Goal: Task Accomplishment & Management: Use online tool/utility

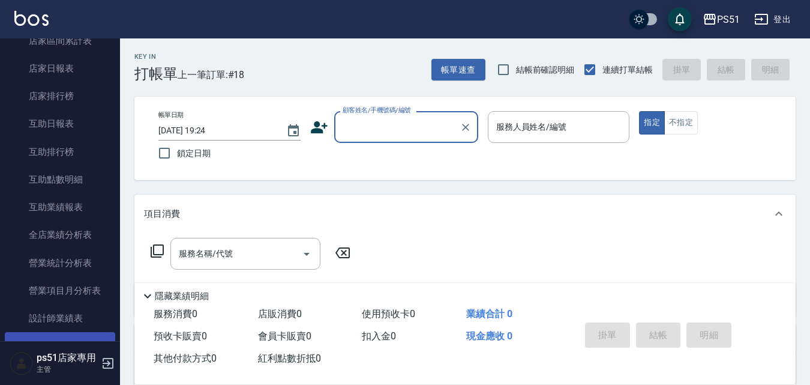
scroll to position [420, 0]
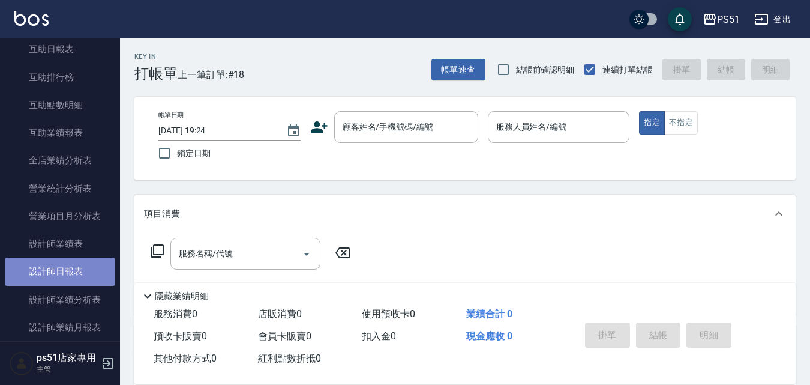
click at [71, 271] on link "設計師日報表" at bounding box center [60, 271] width 110 height 28
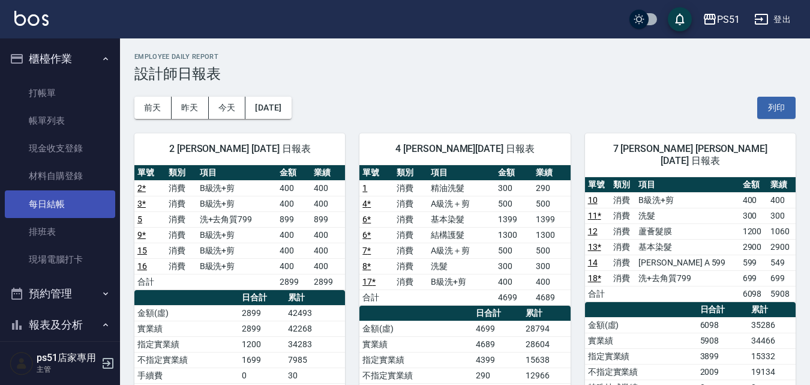
scroll to position [140, 0]
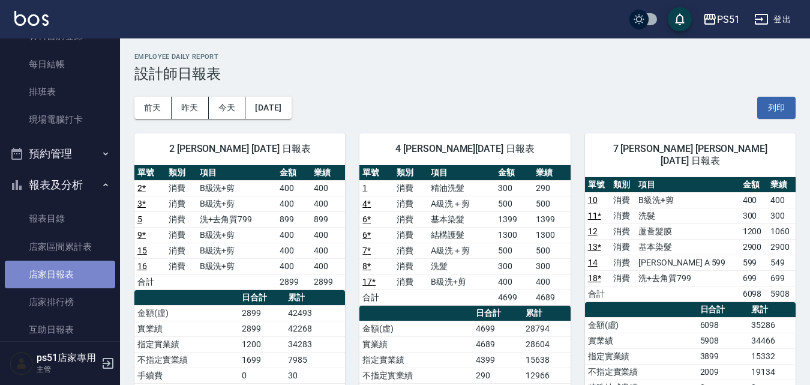
click at [83, 268] on link "店家日報表" at bounding box center [60, 274] width 110 height 28
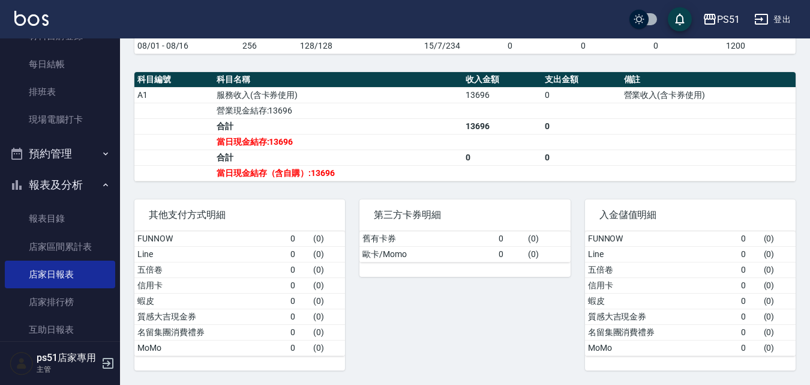
scroll to position [15, 0]
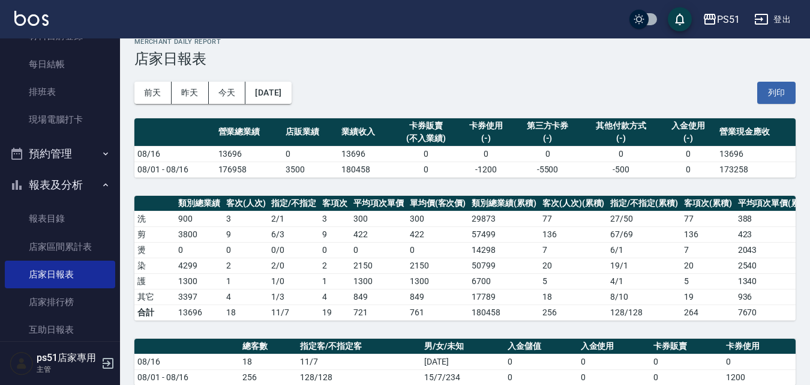
click at [615, 132] on div "其他付款方式" at bounding box center [621, 125] width 73 height 13
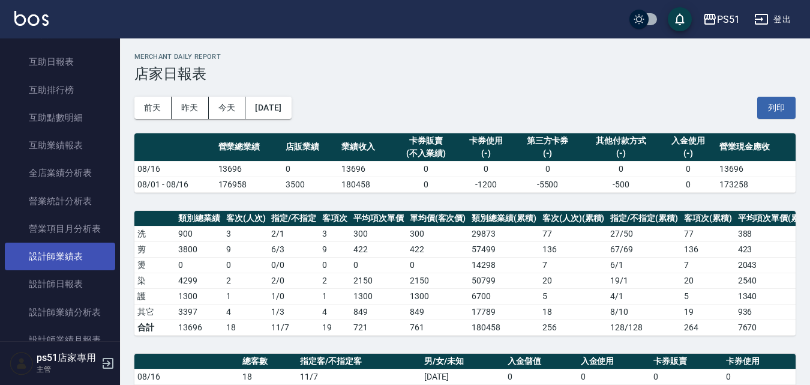
scroll to position [420, 0]
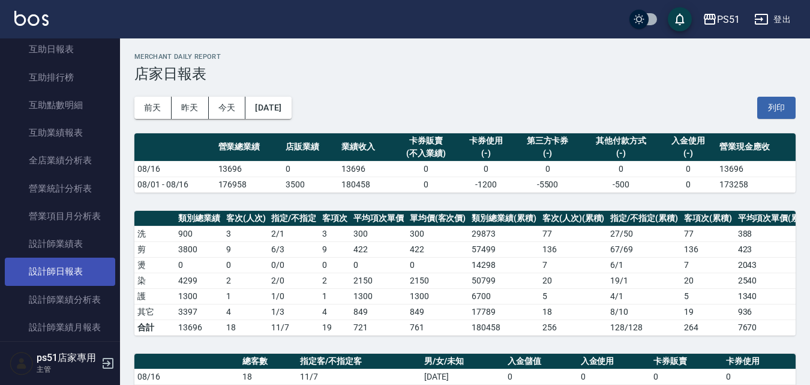
click at [77, 275] on link "設計師日報表" at bounding box center [60, 271] width 110 height 28
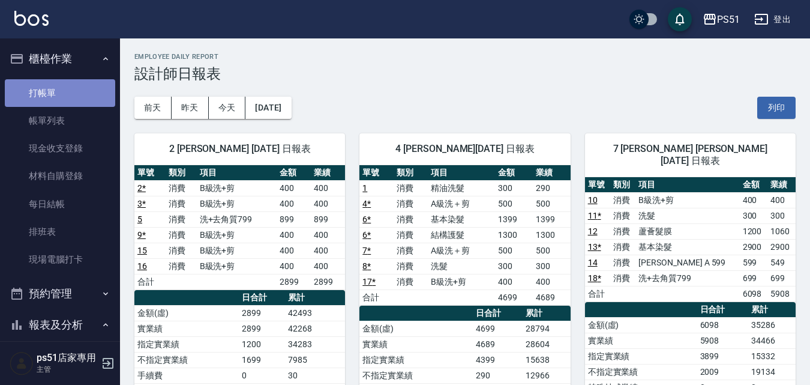
click at [82, 100] on link "打帳單" at bounding box center [60, 93] width 110 height 28
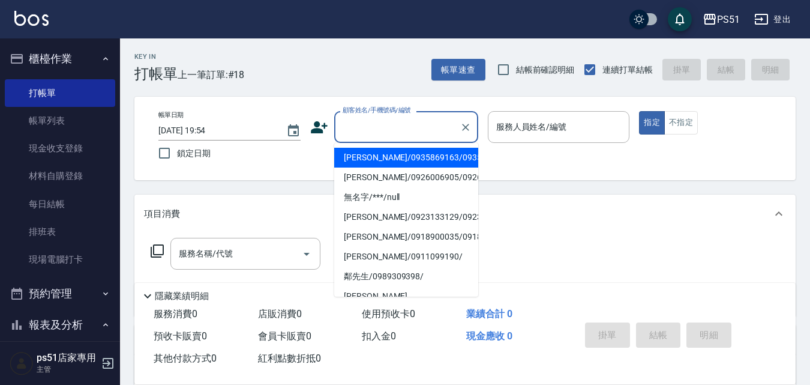
click at [422, 127] on input "顧客姓名/手機號碼/編號" at bounding box center [397, 126] width 115 height 21
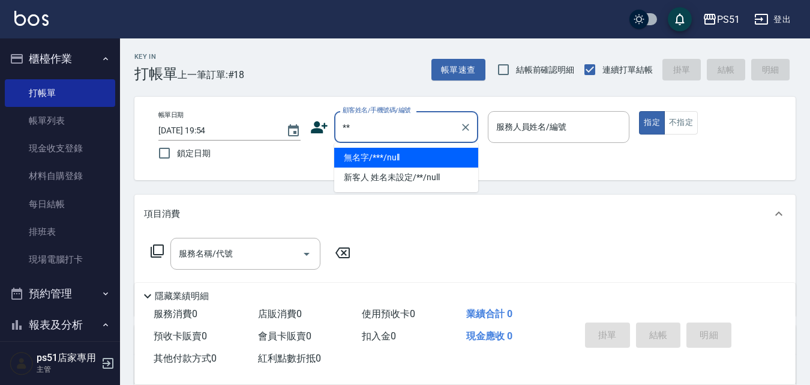
click at [427, 154] on li "無名字/***/null" at bounding box center [406, 158] width 144 height 20
type input "無名字/***/null"
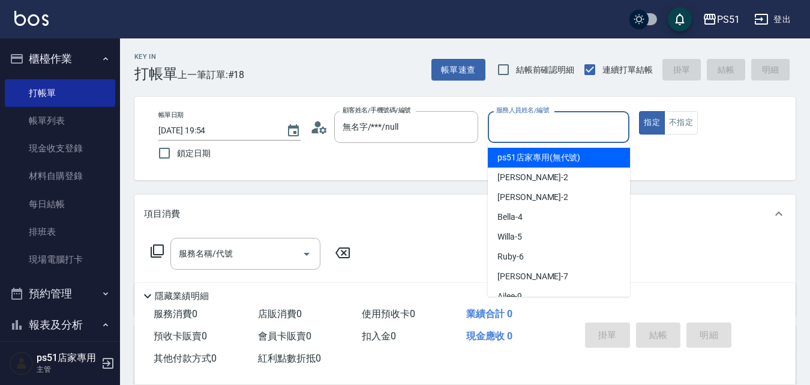
click at [500, 119] on input "服務人員姓名/編號" at bounding box center [558, 126] width 131 height 21
type input "2"
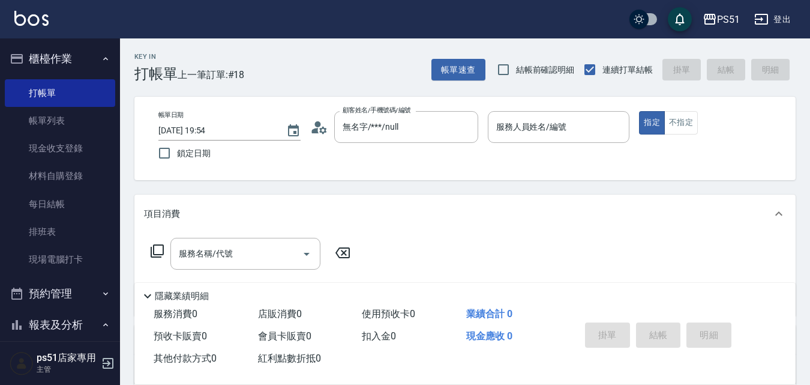
drag, startPoint x: 567, startPoint y: 107, endPoint x: 512, endPoint y: 101, distance: 55.0
click at [512, 101] on div "帳單日期 [DATE] 19:54 鎖定日期 顧客姓名/手機號碼/編號 無名字/***/null 顧客姓名/手機號碼/編號 服務人員姓名/編號 服務人員姓名/…" at bounding box center [464, 138] width 661 height 83
click at [528, 125] on input "服務人員姓名/編號" at bounding box center [558, 126] width 131 height 21
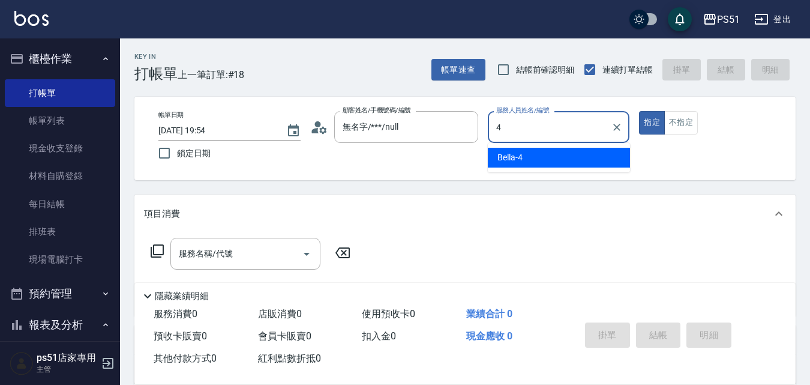
click at [535, 151] on div "Bella -4" at bounding box center [559, 158] width 142 height 20
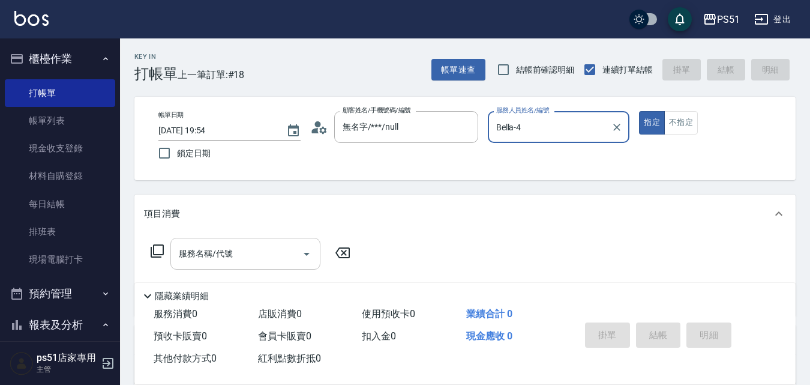
type input "Bella-4"
click at [287, 257] on input "服務名稱/代號" at bounding box center [236, 253] width 121 height 21
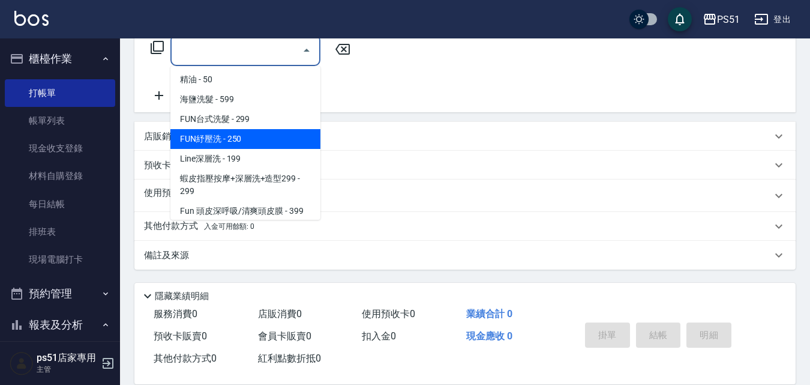
scroll to position [420, 0]
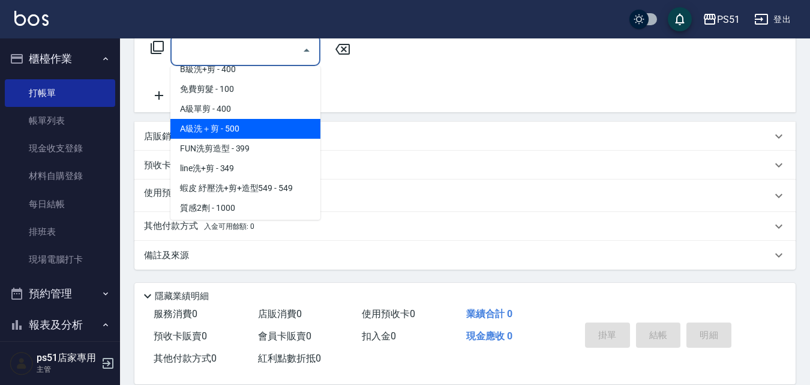
click at [271, 122] on span "A級洗＋剪 - 500" at bounding box center [245, 129] width 150 height 20
type input "A級洗＋剪(207)"
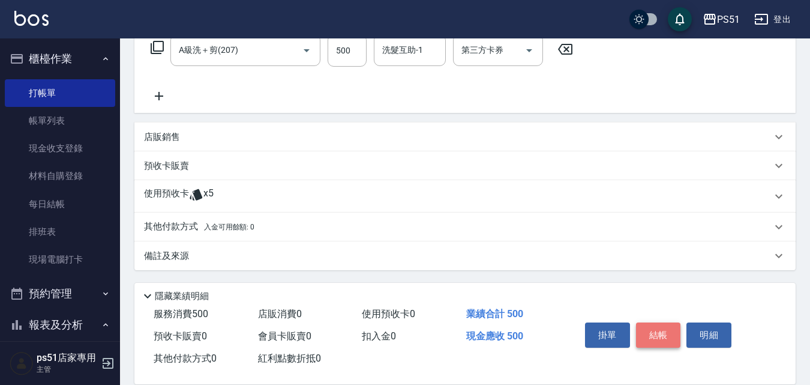
click at [672, 325] on button "結帳" at bounding box center [658, 334] width 45 height 25
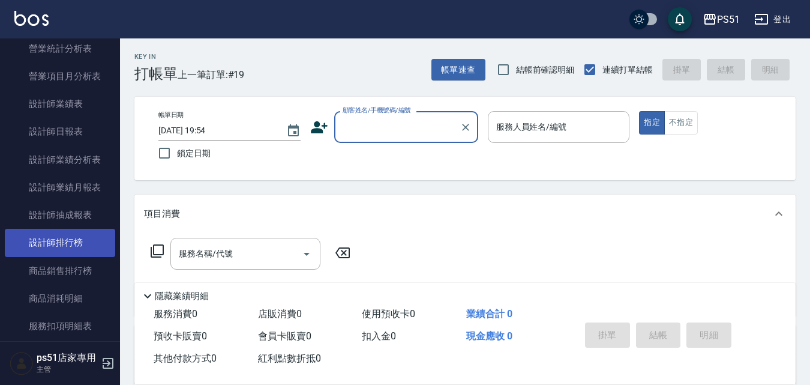
scroll to position [280, 0]
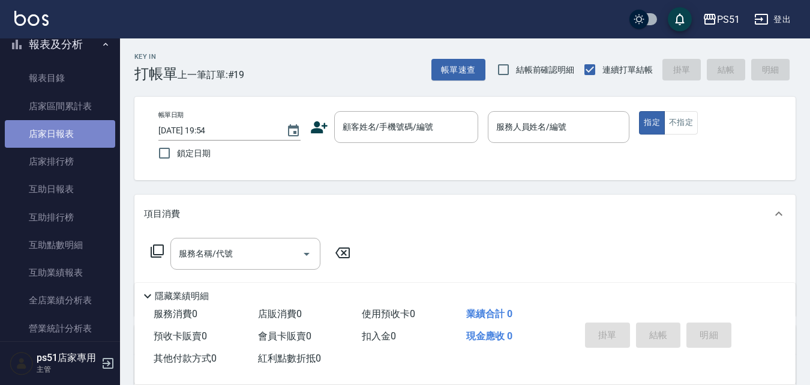
click at [73, 127] on link "店家日報表" at bounding box center [60, 134] width 110 height 28
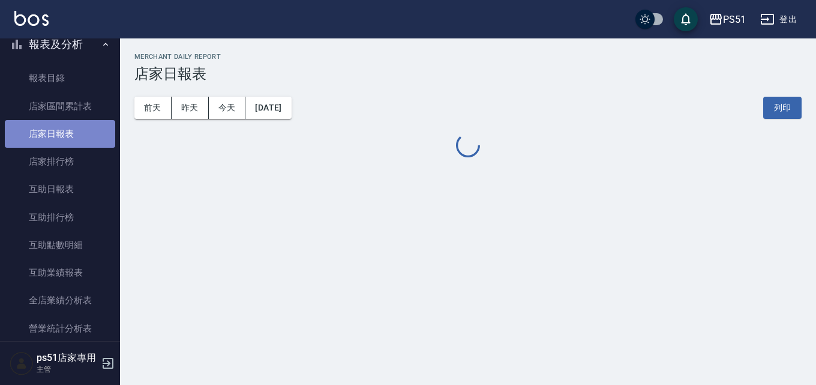
click at [73, 127] on link "店家日報表" at bounding box center [60, 134] width 110 height 28
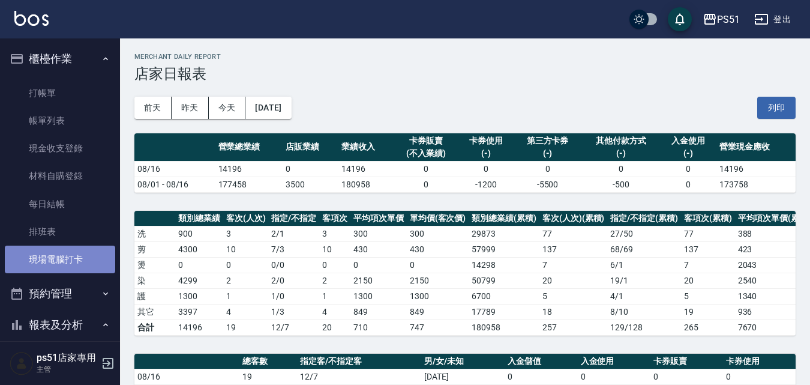
click at [77, 252] on link "現場電腦打卡" at bounding box center [60, 259] width 110 height 28
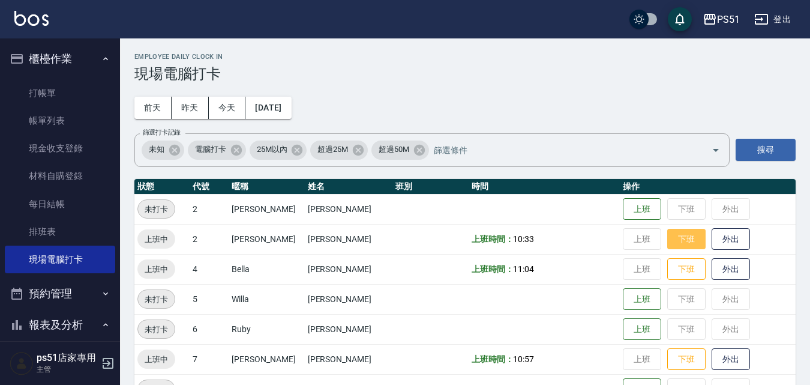
click at [678, 241] on button "下班" at bounding box center [686, 239] width 38 height 21
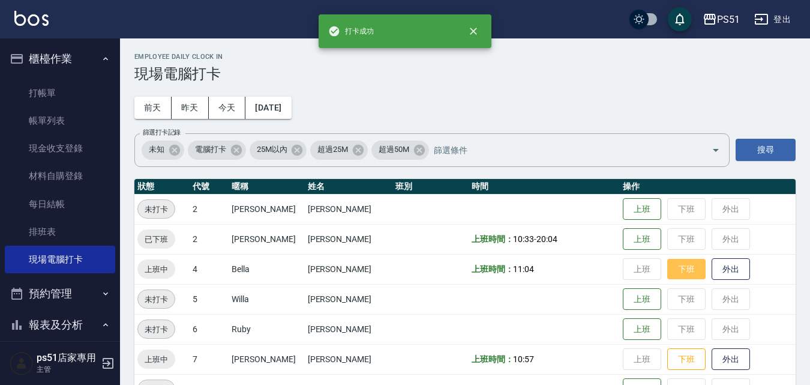
click at [679, 271] on button "下班" at bounding box center [686, 269] width 38 height 21
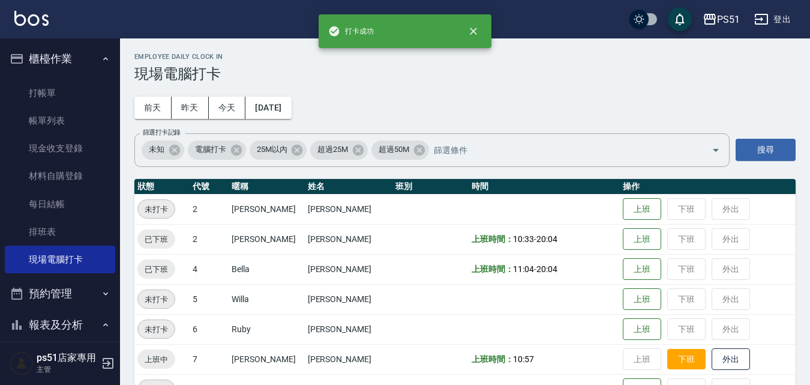
click at [692, 361] on button "下班" at bounding box center [686, 359] width 38 height 21
